Goal: Navigation & Orientation: Find specific page/section

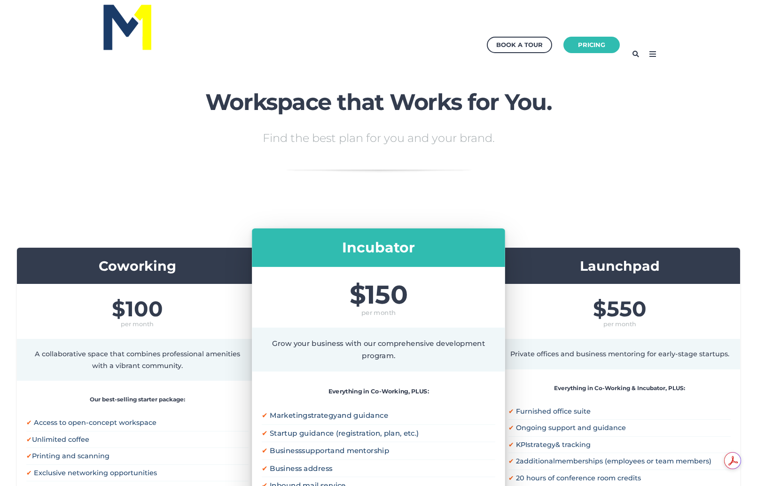
click at [130, 38] on img at bounding box center [127, 27] width 52 height 50
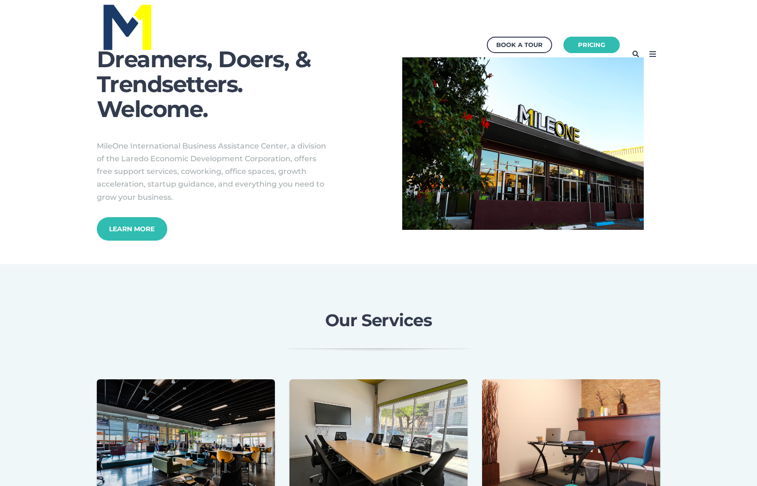
click at [656, 51] on icon at bounding box center [652, 53] width 15 height 15
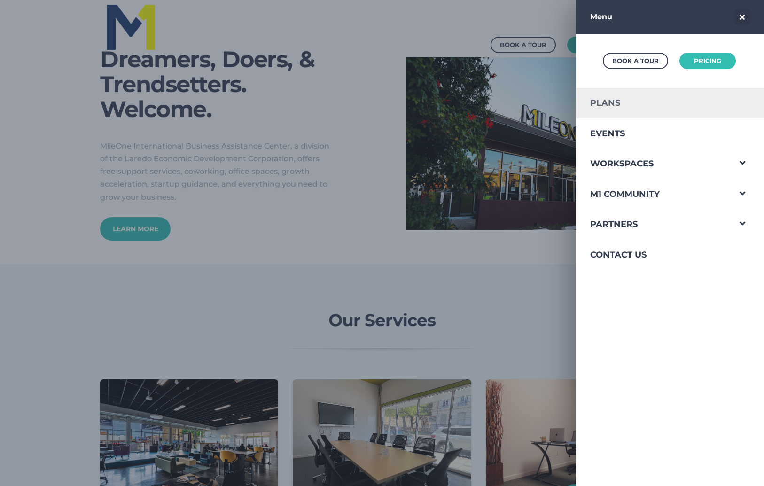
click at [614, 104] on link "Plans" at bounding box center [653, 103] width 154 height 31
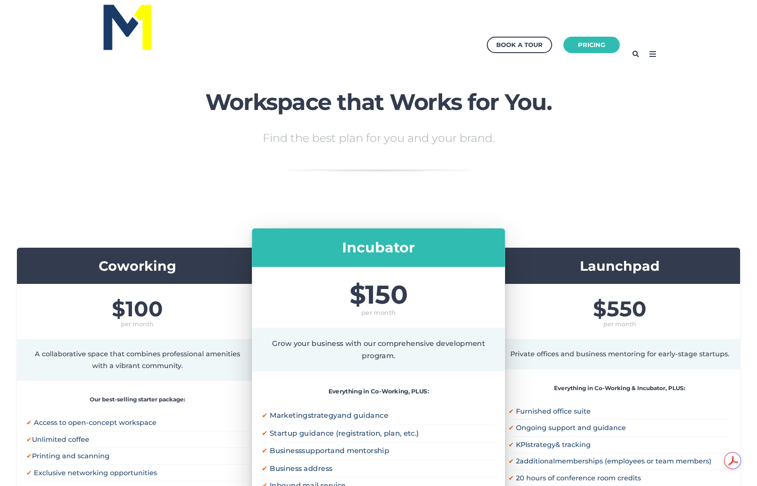
click at [653, 53] on icon at bounding box center [652, 53] width 15 height 15
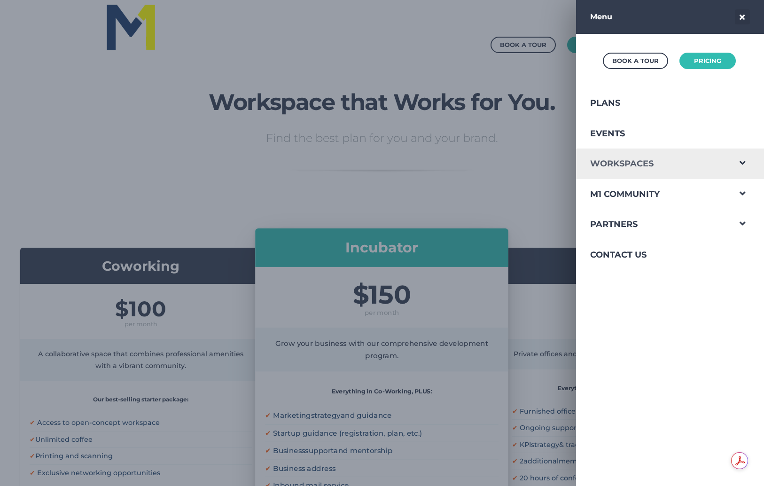
click at [608, 165] on link "Workspaces" at bounding box center [653, 163] width 154 height 31
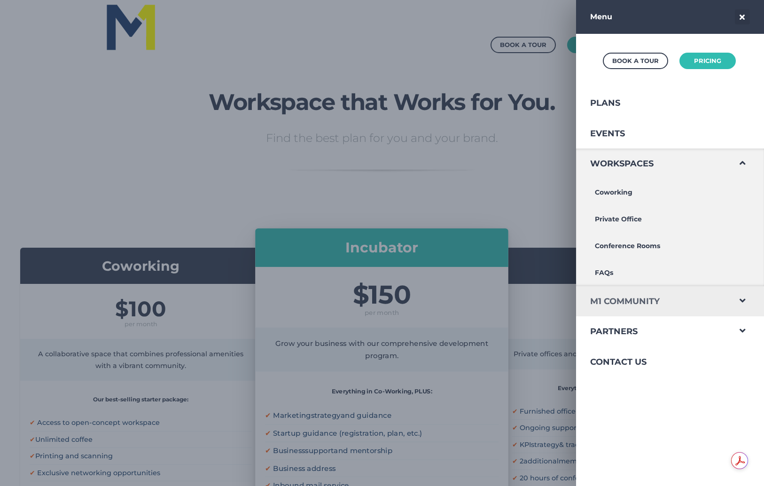
click at [605, 303] on link "M1 Community" at bounding box center [653, 301] width 154 height 31
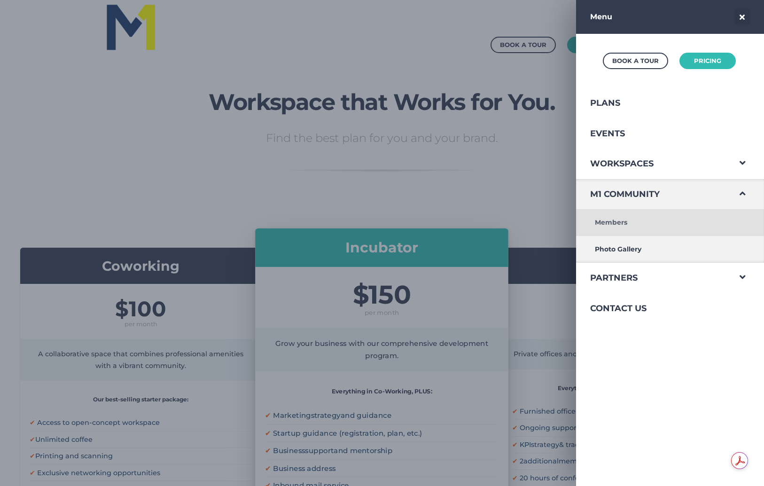
click at [615, 225] on link "Members" at bounding box center [653, 222] width 154 height 27
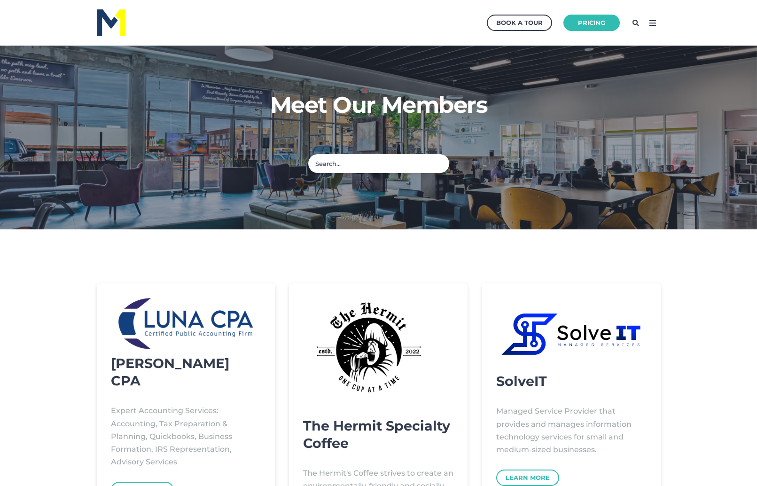
click at [658, 19] on icon at bounding box center [652, 22] width 15 height 15
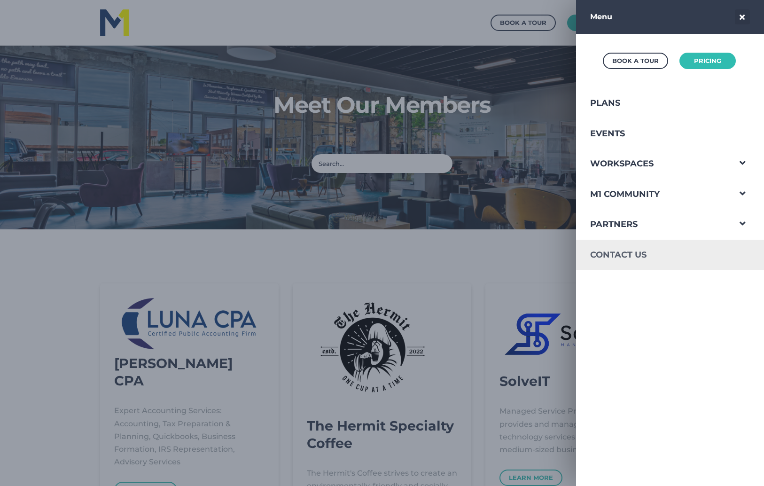
click at [643, 240] on link "Contact Us" at bounding box center [653, 255] width 154 height 31
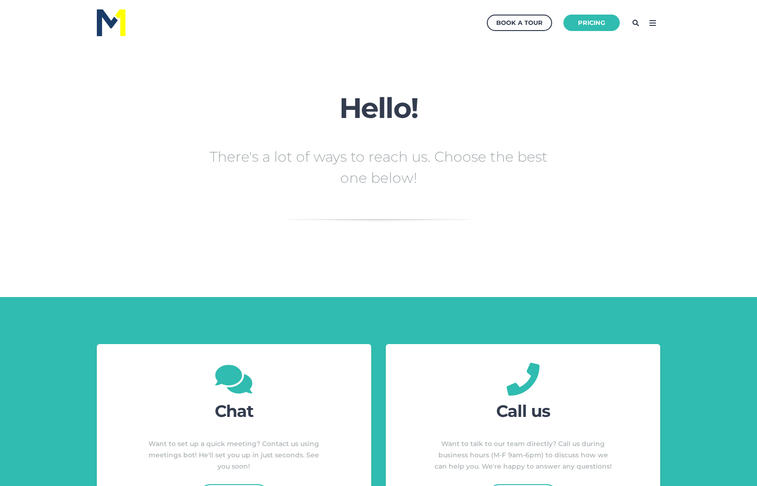
click at [656, 25] on icon at bounding box center [652, 22] width 15 height 15
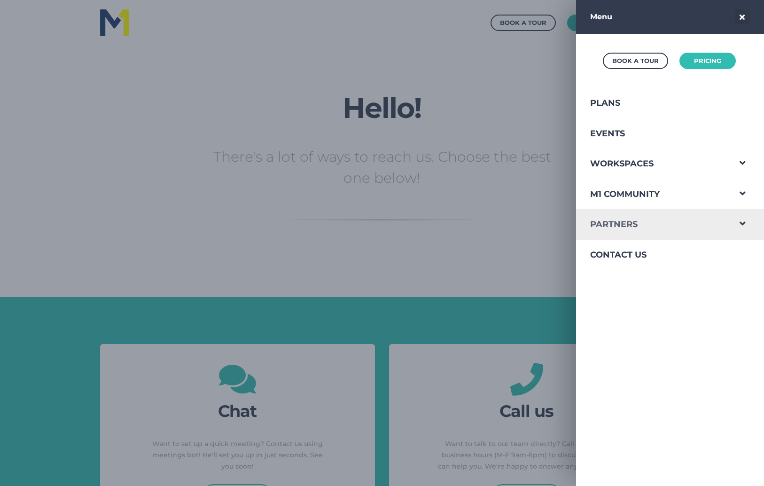
click at [644, 224] on link "Partners" at bounding box center [653, 224] width 154 height 31
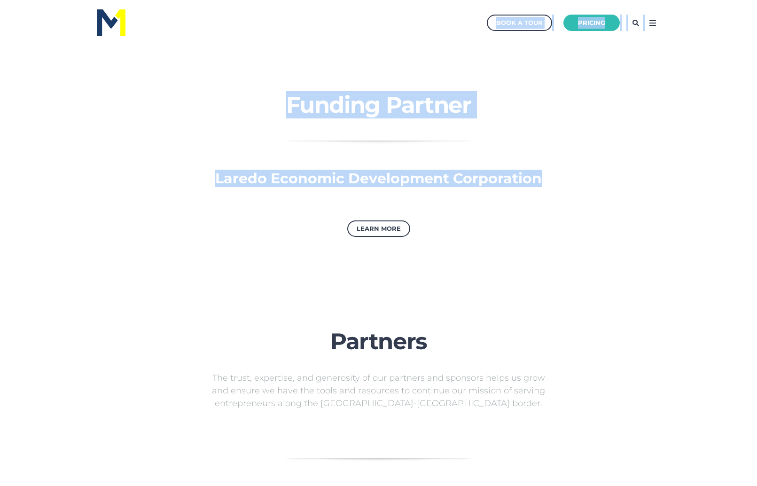
click at [628, 193] on span "Laredo Economic Development Corporation Learn More" at bounding box center [378, 228] width 738 height 114
